Goal: Transaction & Acquisition: Purchase product/service

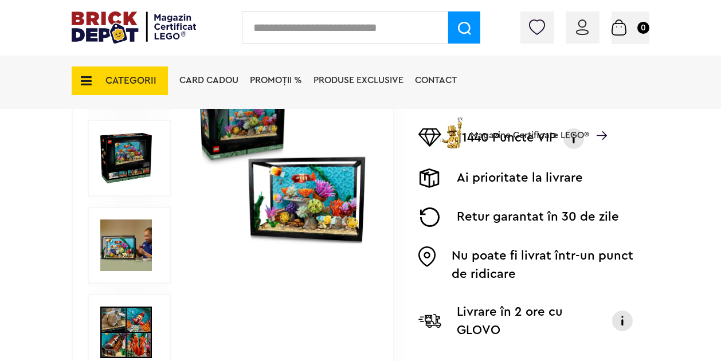
scroll to position [252, 0]
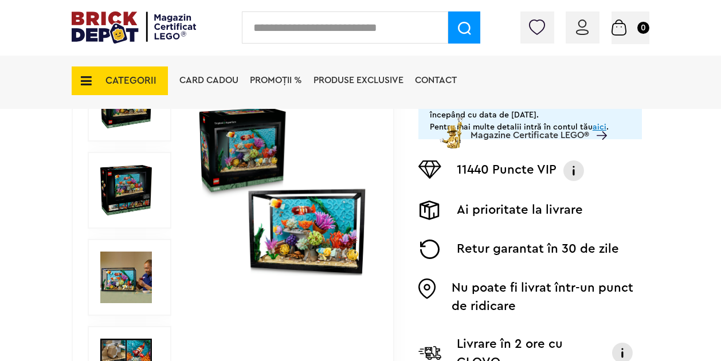
click at [312, 234] on img at bounding box center [282, 191] width 172 height 172
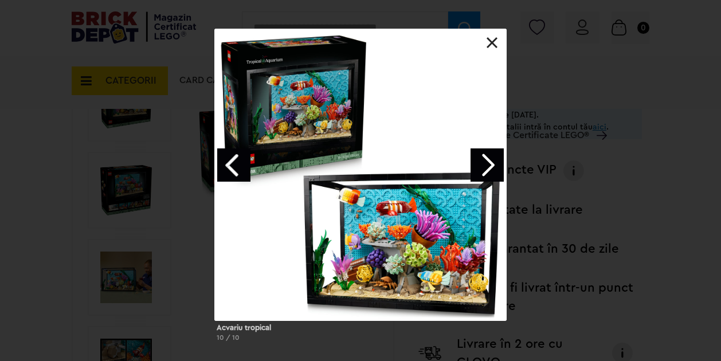
click at [494, 166] on link "Next image" at bounding box center [486, 164] width 33 height 33
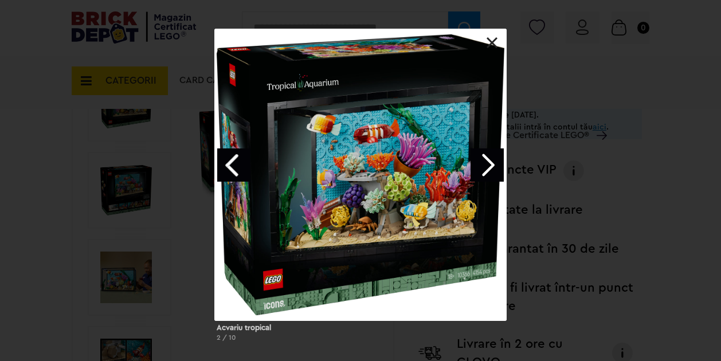
click at [494, 166] on link "Next image" at bounding box center [486, 164] width 33 height 33
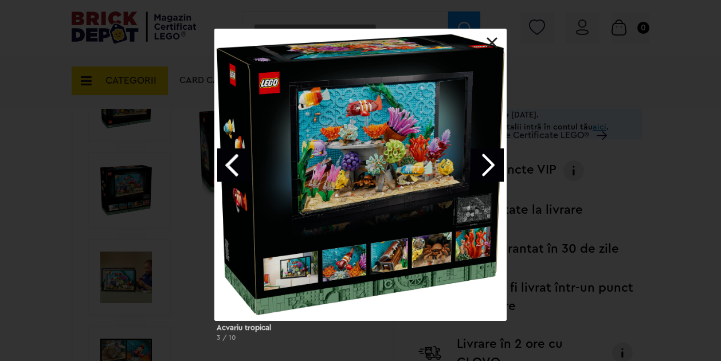
click at [494, 166] on link "Next image" at bounding box center [486, 164] width 33 height 33
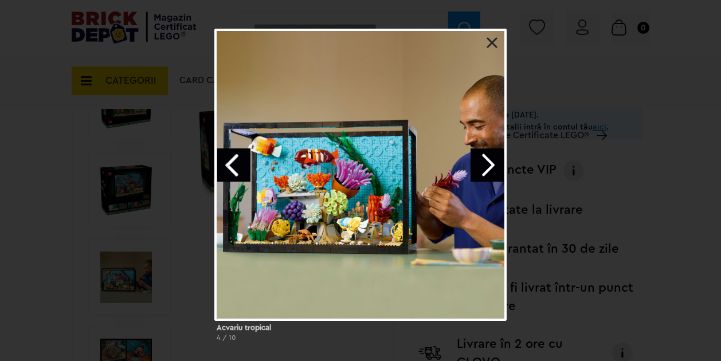
click at [494, 166] on link "Next image" at bounding box center [486, 164] width 33 height 33
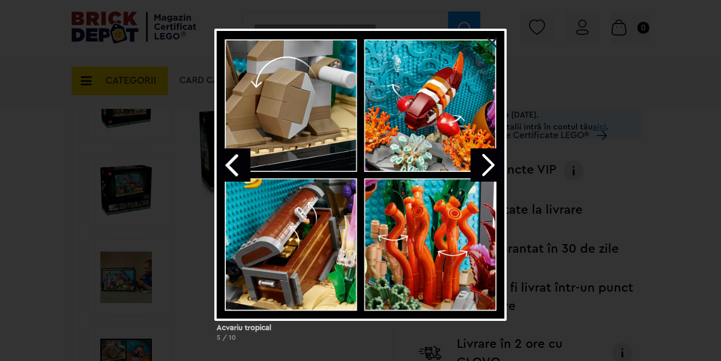
click at [487, 42] on link at bounding box center [491, 42] width 11 height 11
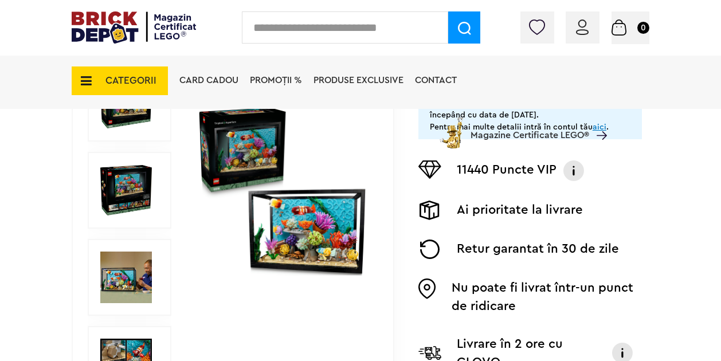
click at [282, 83] on span "PROMOȚII %" at bounding box center [276, 80] width 52 height 9
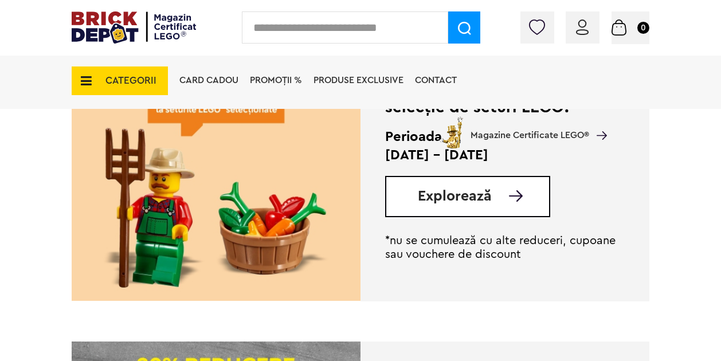
scroll to position [275, 0]
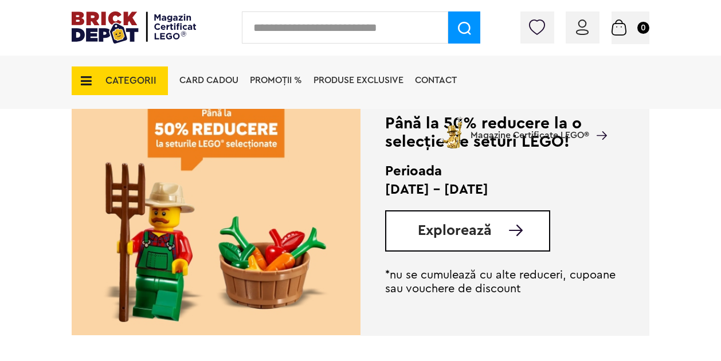
click at [438, 238] on span "Explorează" at bounding box center [455, 230] width 74 height 14
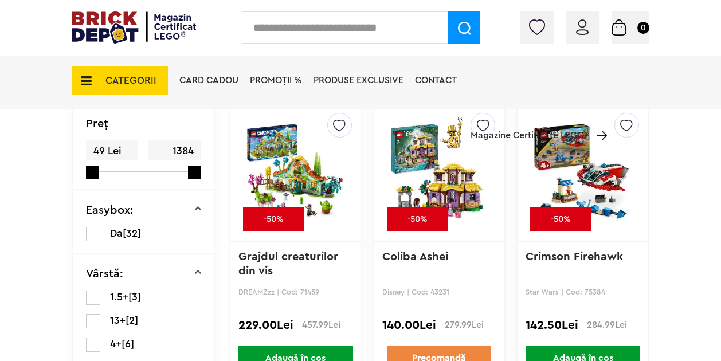
scroll to position [344, 0]
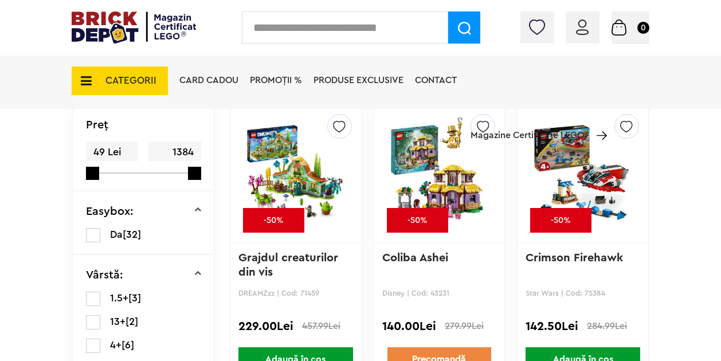
click at [297, 166] on img at bounding box center [296, 173] width 102 height 160
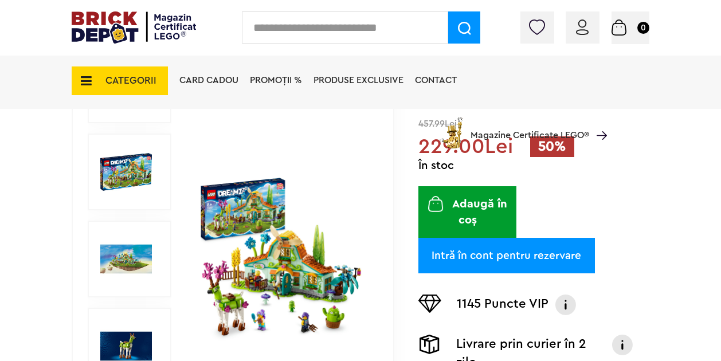
scroll to position [206, 0]
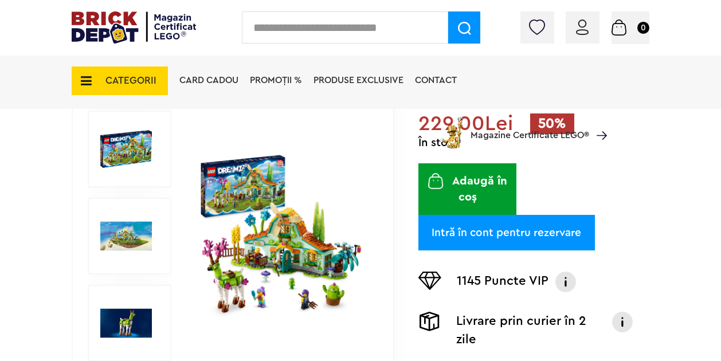
click at [238, 298] on img at bounding box center [282, 237] width 172 height 172
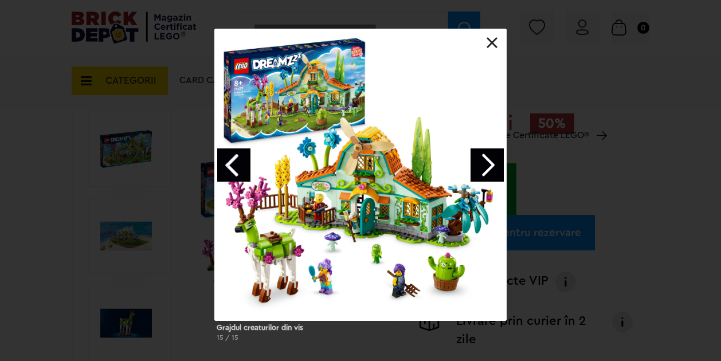
click at [494, 43] on link at bounding box center [491, 42] width 11 height 11
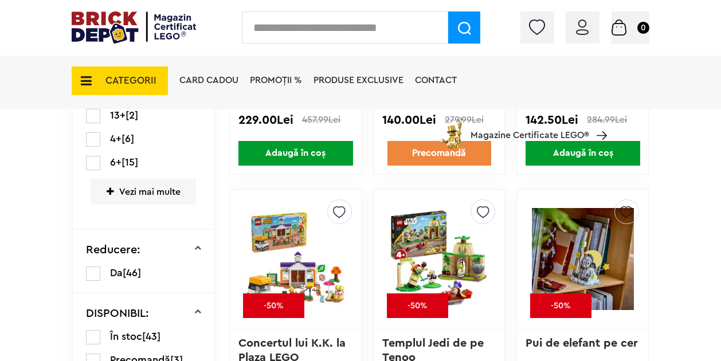
scroll to position [573, 0]
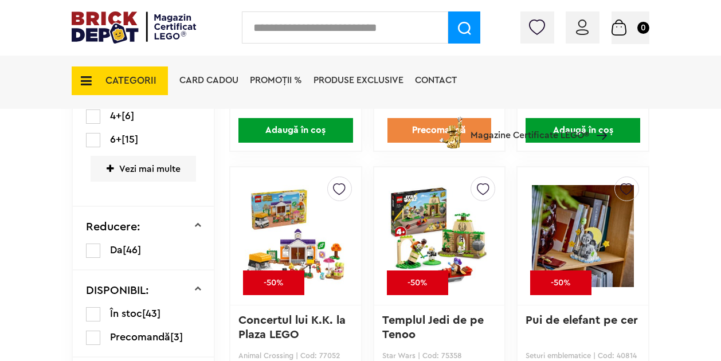
click at [585, 237] on img at bounding box center [583, 236] width 102 height 160
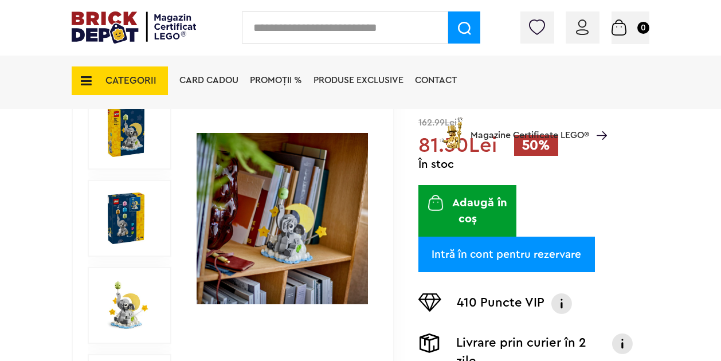
scroll to position [235, 0]
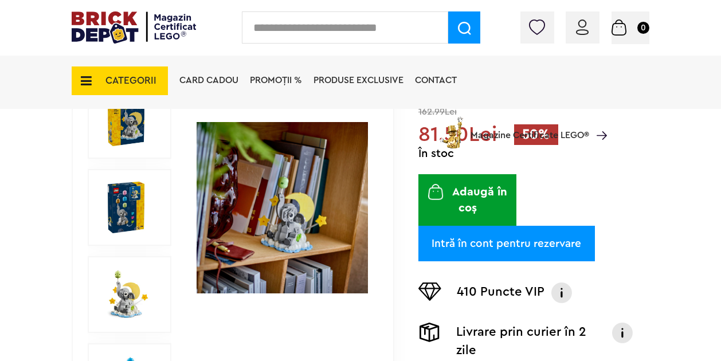
click at [134, 300] on img at bounding box center [126, 295] width 52 height 52
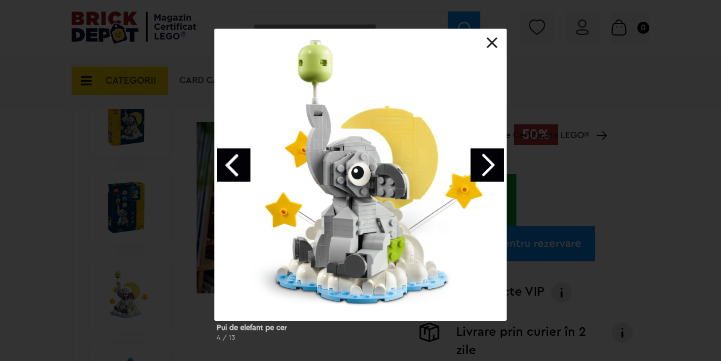
click at [493, 45] on link at bounding box center [491, 42] width 11 height 11
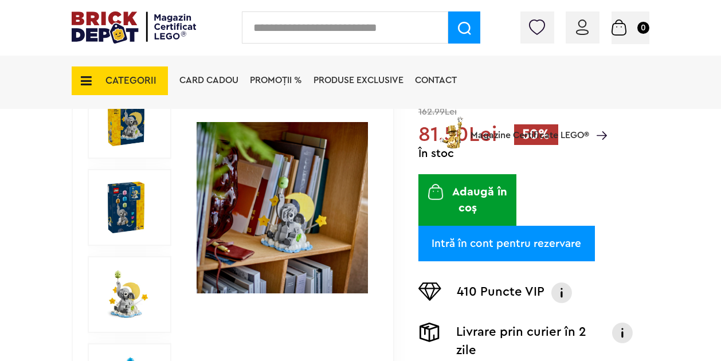
click at [128, 132] on div "CATEGORII Jucării LEGO Card Cadou LEGO Animal Crossing Architecture Art Bluey B…" at bounding box center [360, 100] width 577 height 95
click at [123, 124] on div "CATEGORII Jucării LEGO Card Cadou LEGO Animal Crossing Architecture Art Bluey B…" at bounding box center [360, 100] width 577 height 95
click at [121, 129] on div "CATEGORII Jucării LEGO Card Cadou LEGO Animal Crossing Architecture Art Bluey B…" at bounding box center [360, 100] width 577 height 95
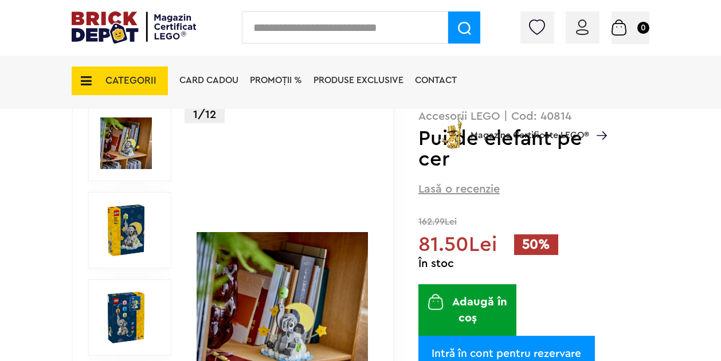
scroll to position [97, 0]
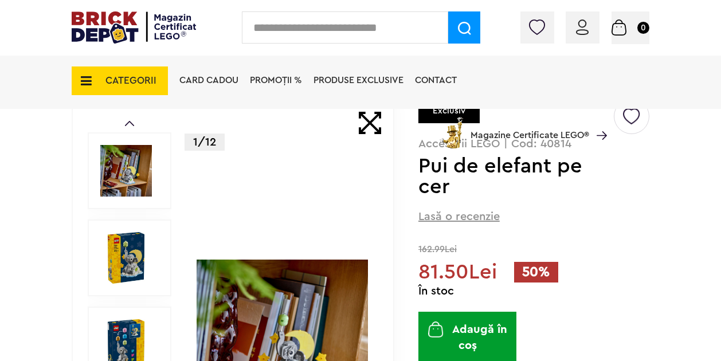
click at [136, 264] on img at bounding box center [126, 258] width 52 height 52
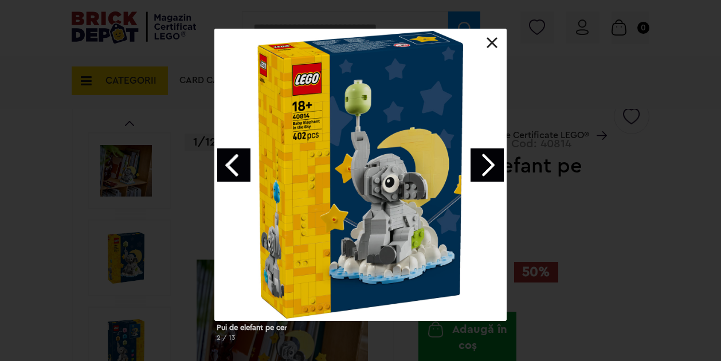
click at [493, 45] on link at bounding box center [491, 42] width 11 height 11
